Goal: Transaction & Acquisition: Purchase product/service

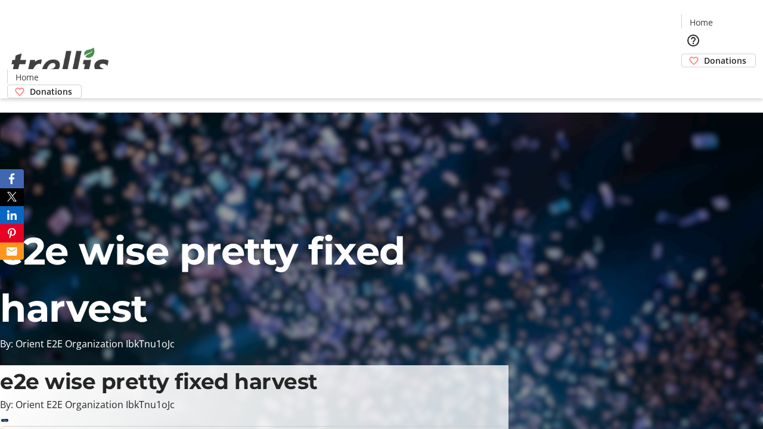
click at [704, 54] on span "Donations" at bounding box center [725, 60] width 42 height 13
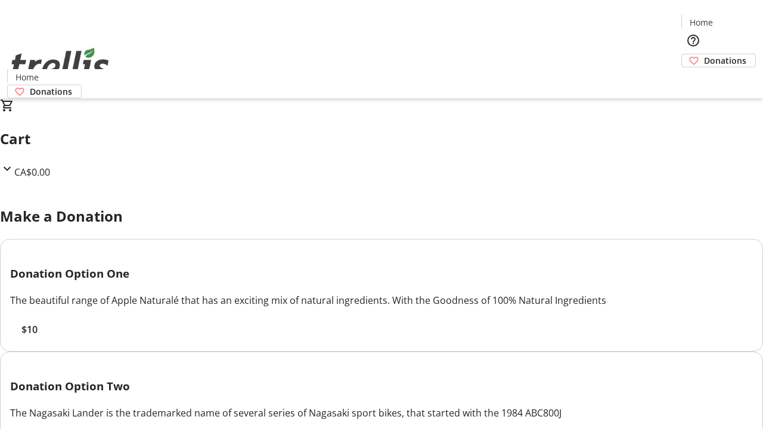
click at [38, 337] on span "$10" at bounding box center [29, 330] width 16 height 14
select select "CA"
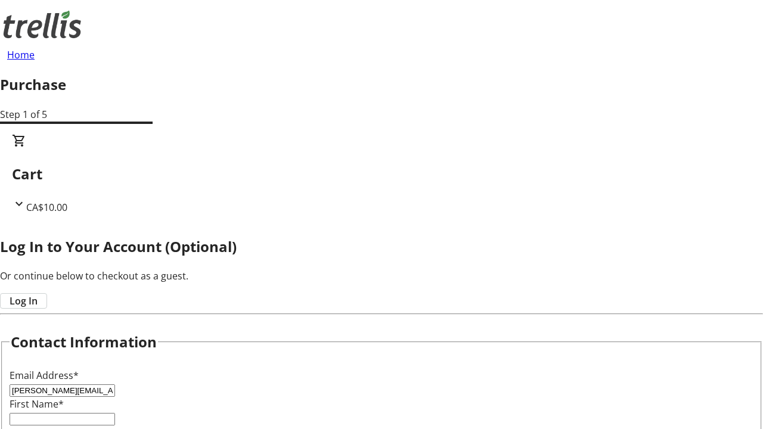
type input "[PERSON_NAME][EMAIL_ADDRESS][DOMAIN_NAME]"
type input "[PERSON_NAME]"
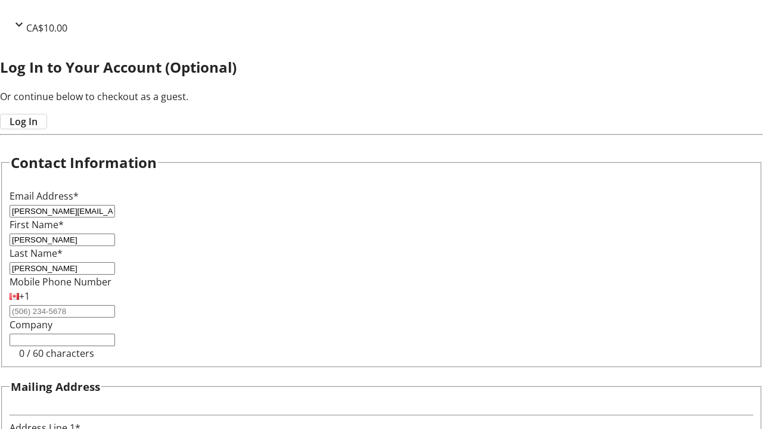
type input "[STREET_ADDRESS][PERSON_NAME]"
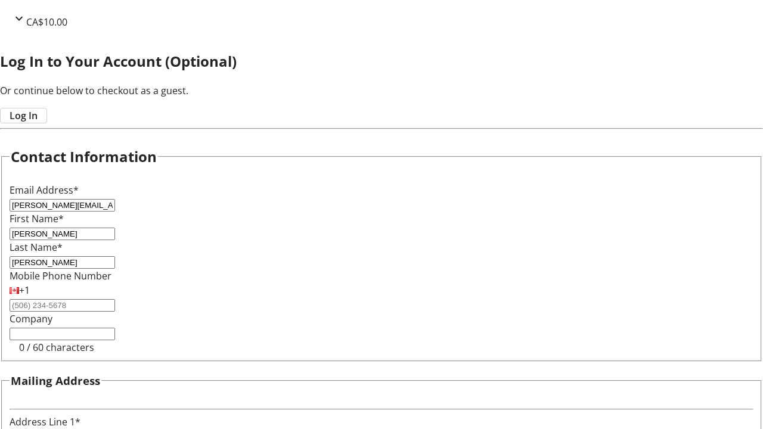
type input "Kelowna"
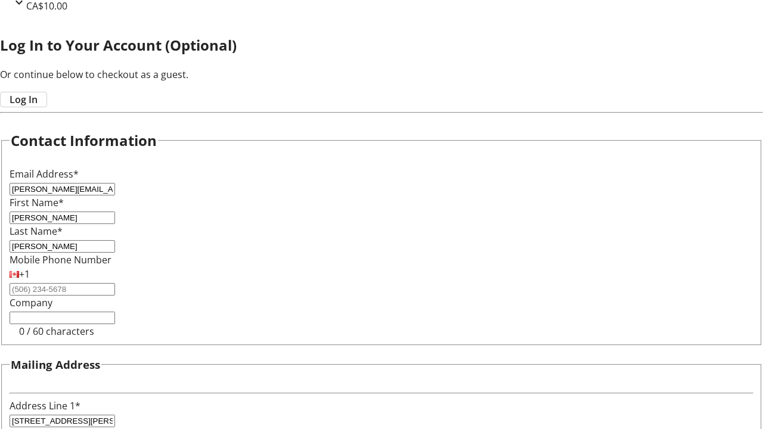
select select "BC"
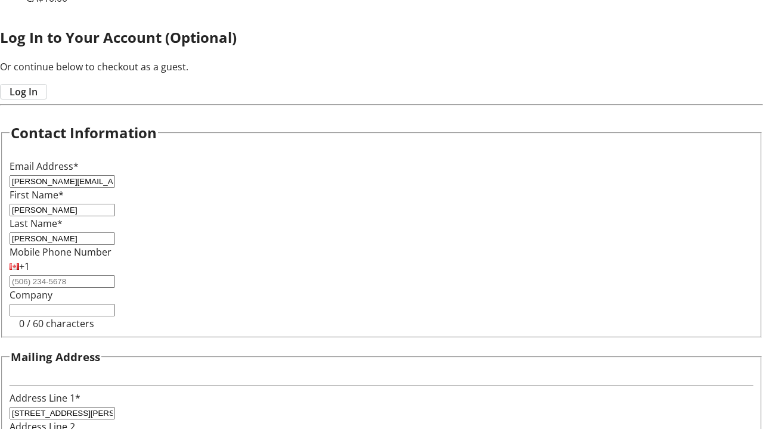
type input "Kelowna"
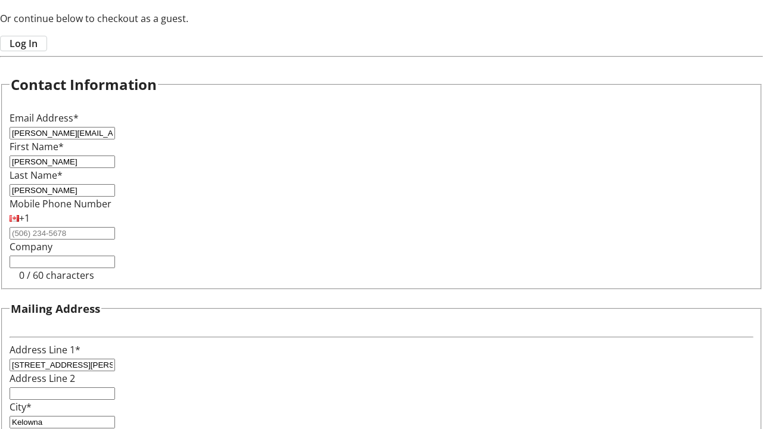
type input "V1Y 0C2"
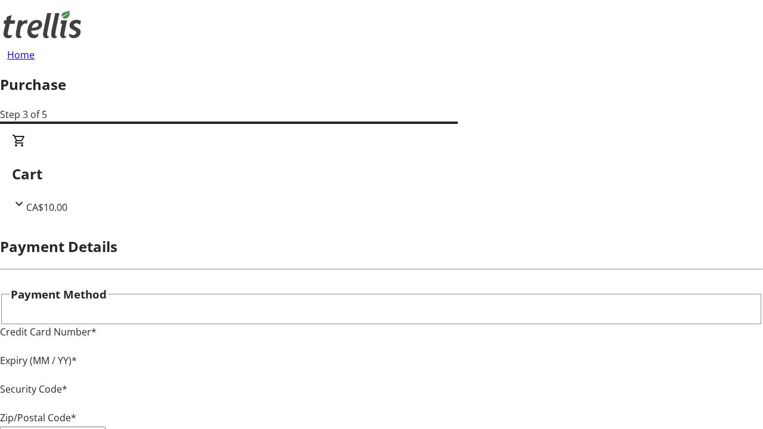
type input "V1Y 0C2"
